Goal: Use online tool/utility: Utilize a website feature to perform a specific function

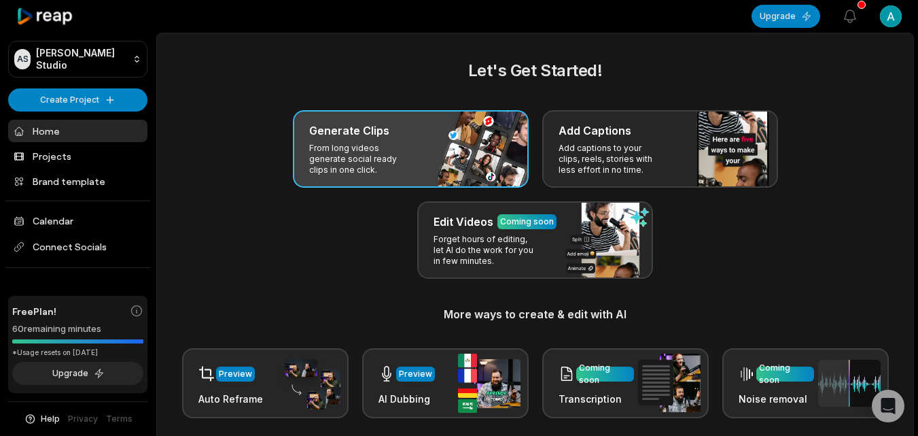
click at [431, 141] on div "Generate Clips From long videos generate social ready clips in one click." at bounding box center [411, 148] width 236 height 77
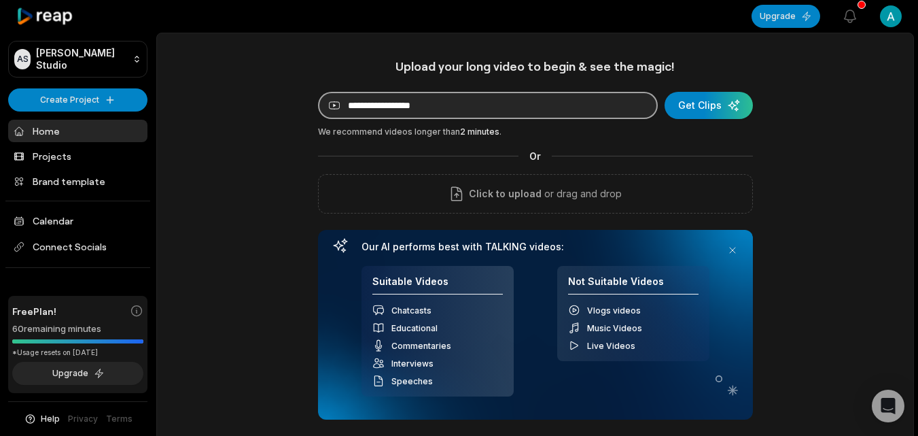
click at [457, 101] on input at bounding box center [488, 105] width 340 height 27
paste input "**********"
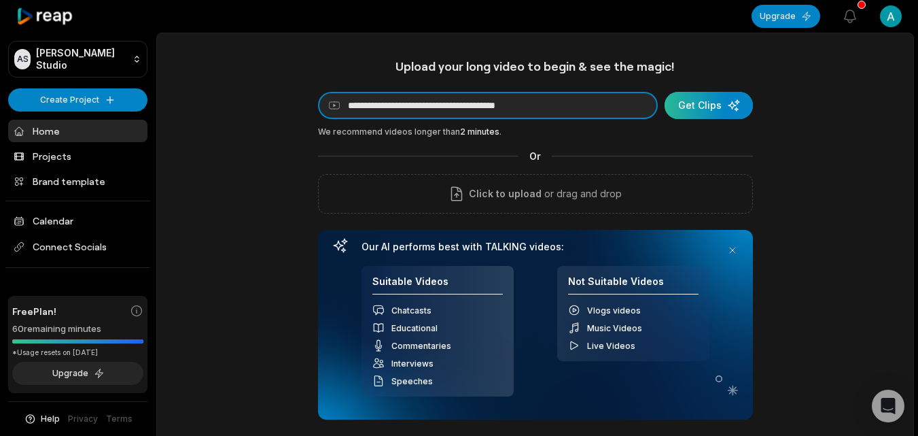
type input "**********"
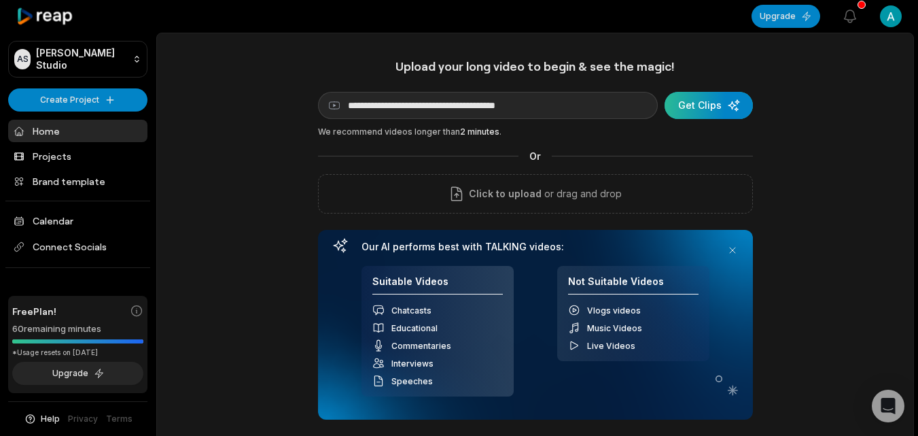
click at [689, 113] on div "submit" at bounding box center [709, 105] width 88 height 27
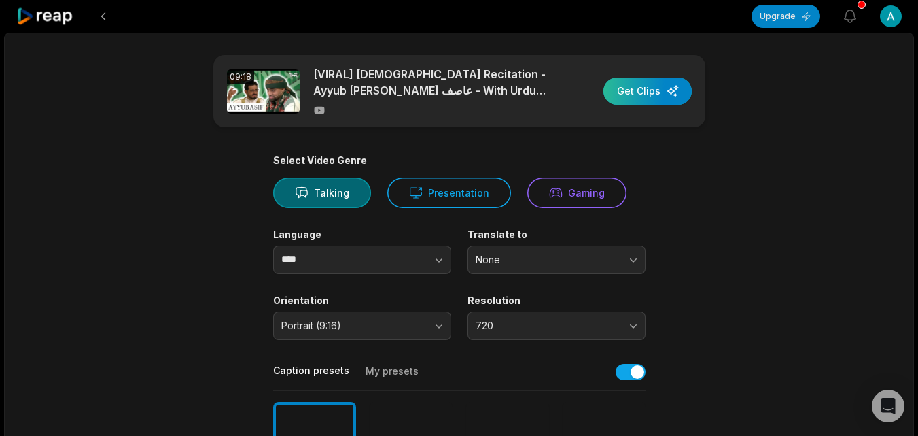
click at [650, 85] on div "button" at bounding box center [648, 90] width 88 height 27
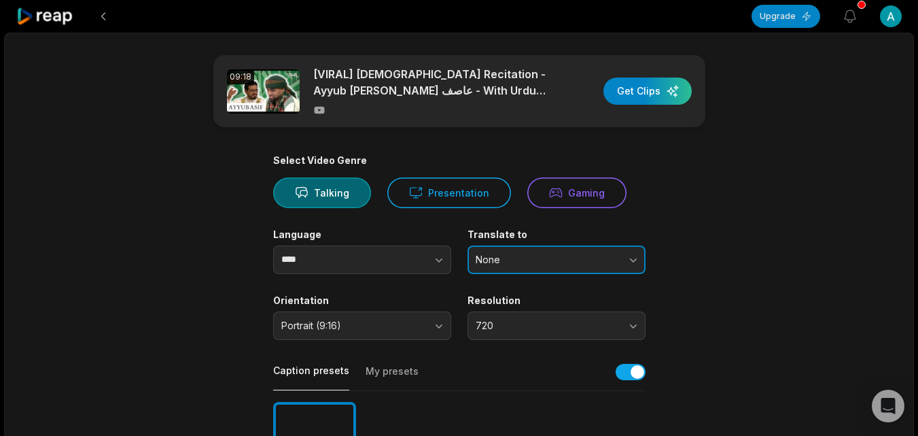
click at [595, 256] on span "None" at bounding box center [547, 260] width 143 height 12
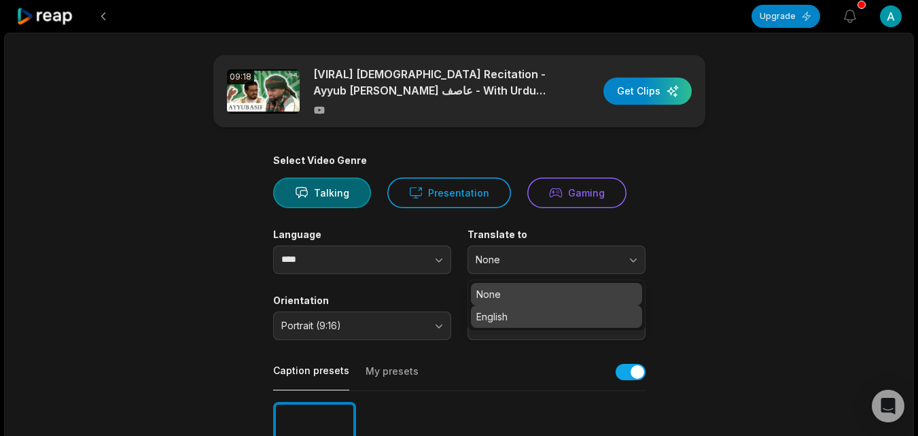
click at [544, 310] on p "English" at bounding box center [556, 316] width 160 height 14
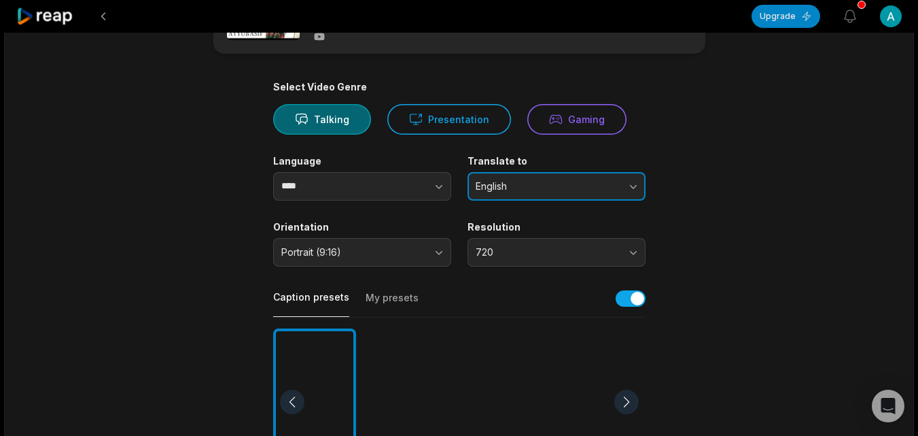
scroll to position [80, 0]
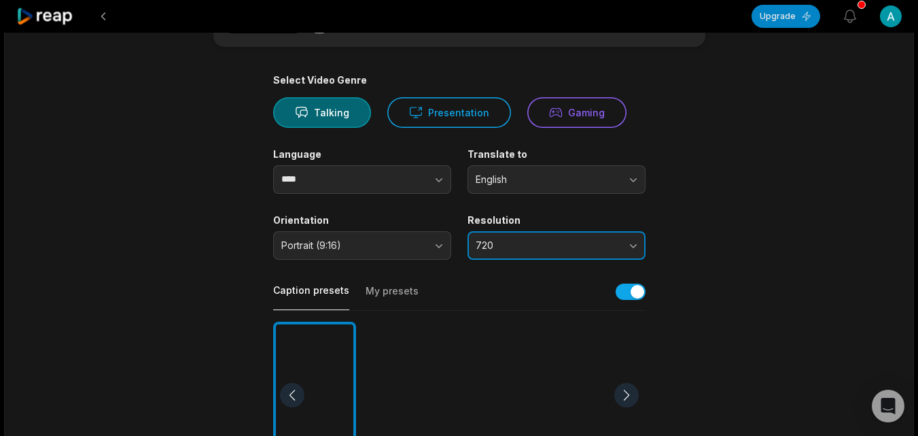
click at [536, 249] on span "720" at bounding box center [547, 245] width 143 height 12
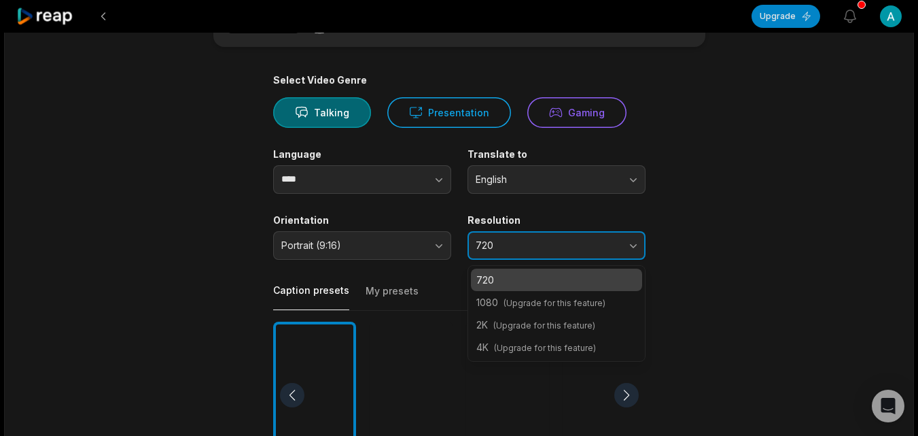
click at [536, 249] on span "720" at bounding box center [547, 245] width 143 height 12
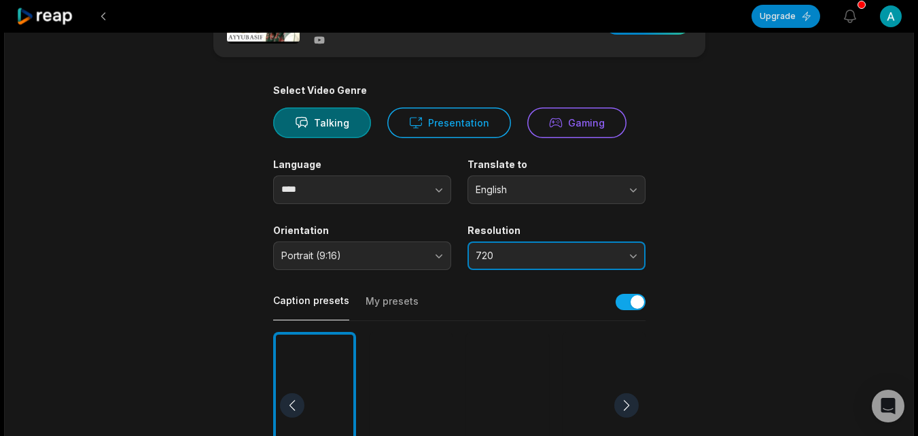
scroll to position [73, 0]
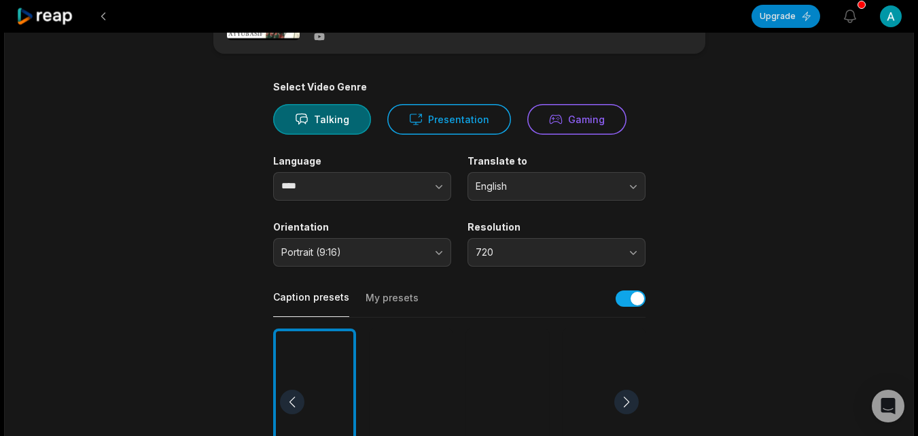
click at [386, 298] on button "My presets" at bounding box center [392, 304] width 53 height 26
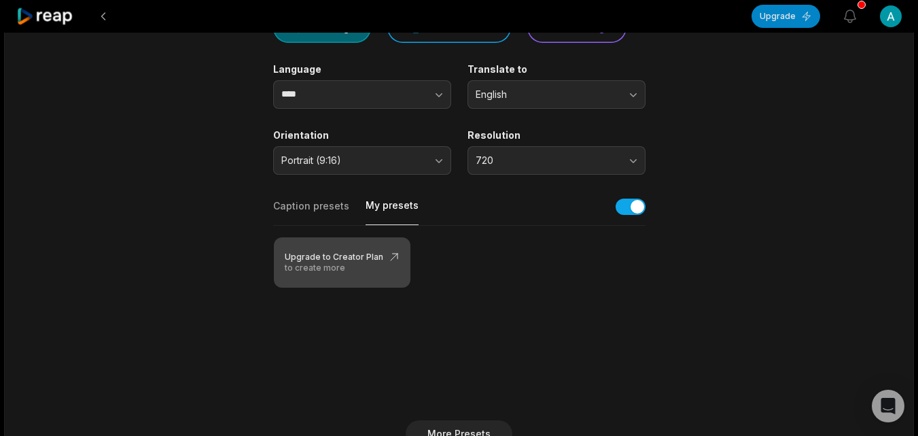
scroll to position [164, 0]
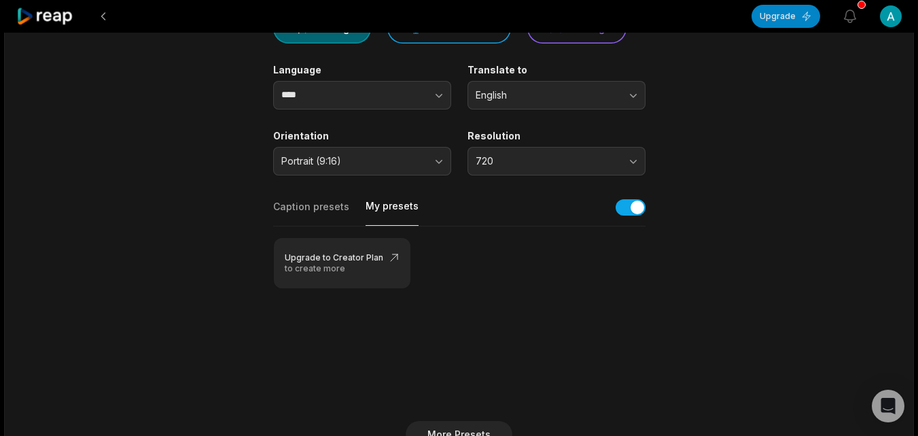
click at [313, 207] on button "Caption presets" at bounding box center [311, 213] width 76 height 26
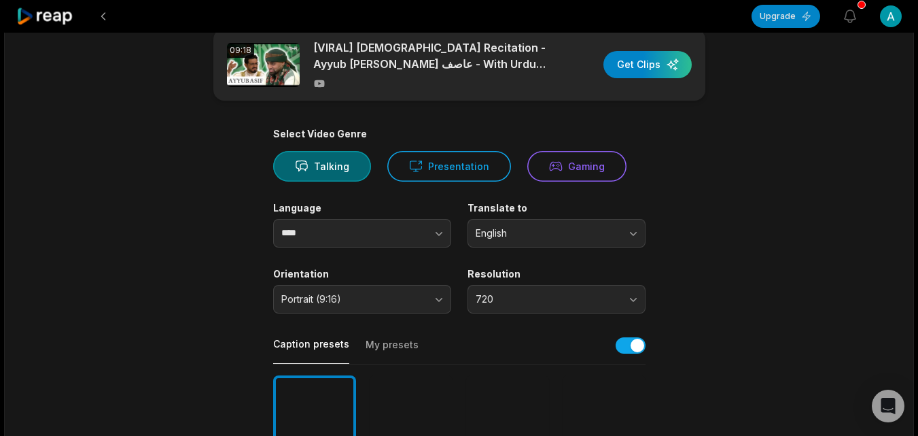
scroll to position [21, 0]
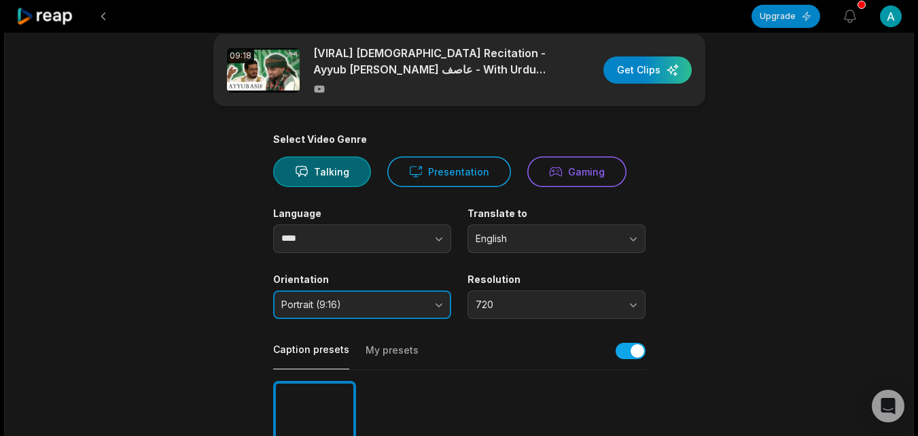
click at [436, 307] on button "Portrait (9:16)" at bounding box center [362, 304] width 178 height 29
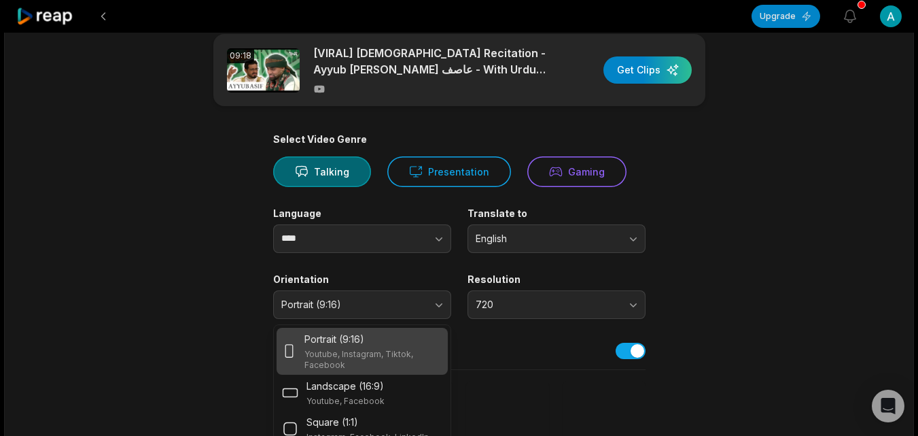
click at [413, 336] on div "Portrait (9:16)" at bounding box center [372, 339] width 137 height 14
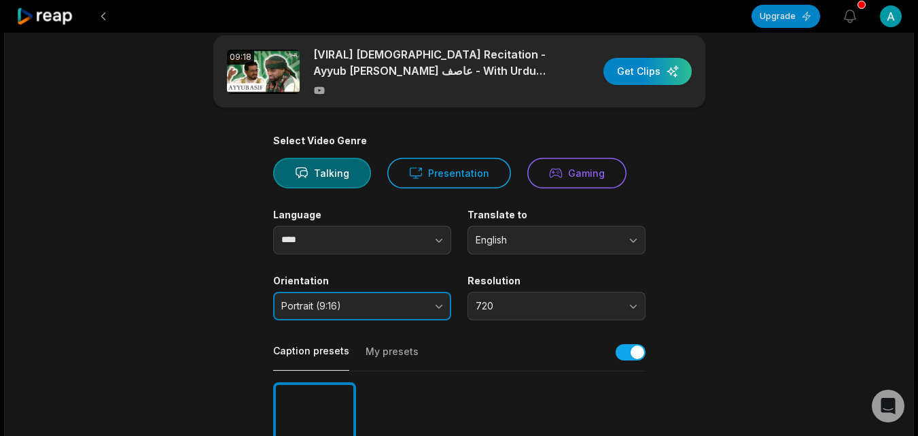
scroll to position [0, 0]
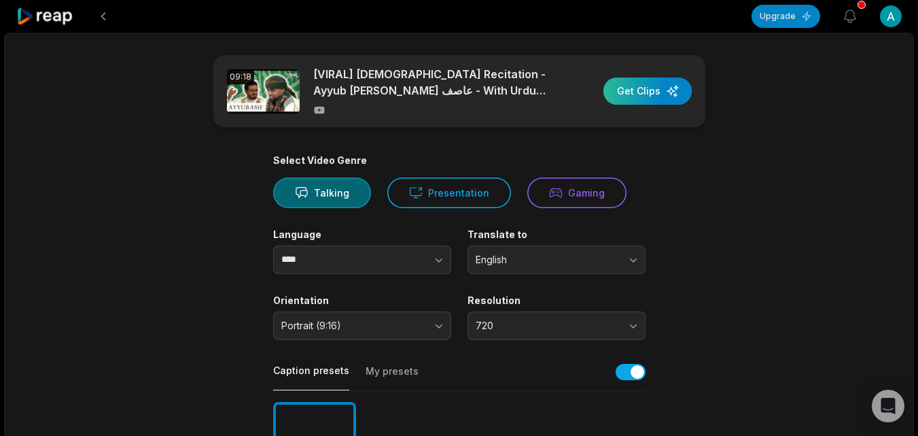
click at [648, 90] on div "button" at bounding box center [648, 90] width 88 height 27
